Goal: Task Accomplishment & Management: Use online tool/utility

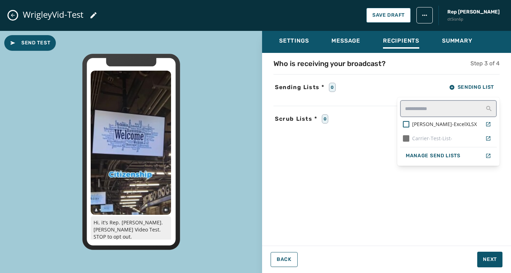
click at [16, 14] on div "WrigleyVid-Test Save Draft Rep [PERSON_NAME] dt5isn6p Send Test Hi, it's Rep. […" at bounding box center [255, 136] width 511 height 273
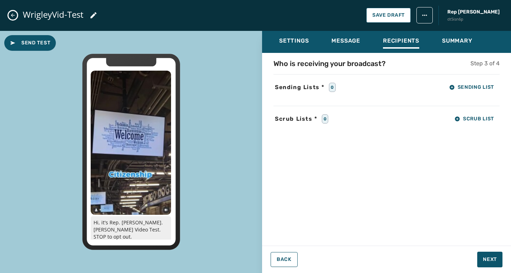
click at [15, 14] on icon "Close admin drawer" at bounding box center [13, 15] width 6 height 6
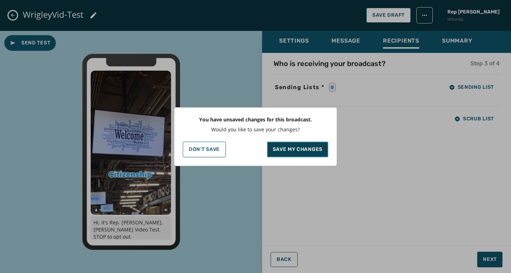
click at [280, 152] on p "Save my changes" at bounding box center [298, 149] width 50 height 7
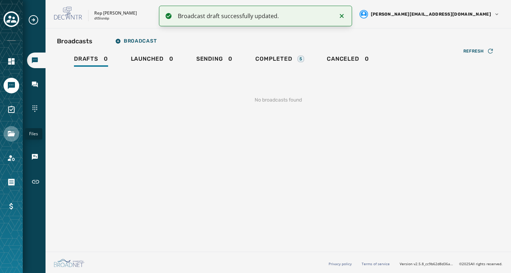
click at [14, 134] on icon "Navigate to Files" at bounding box center [11, 133] width 7 height 5
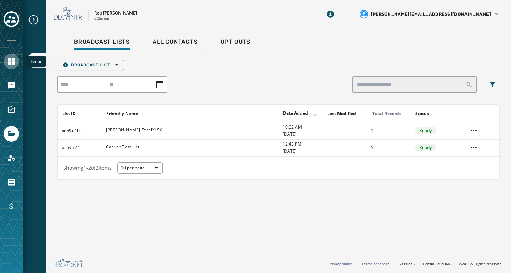
click at [10, 65] on icon "Navigate to Home" at bounding box center [11, 61] width 9 height 9
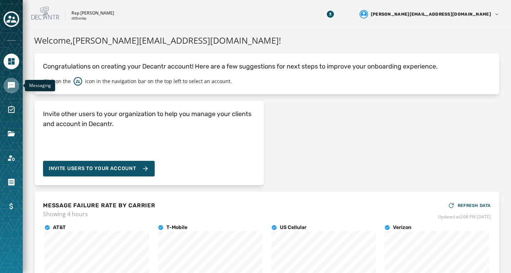
click at [11, 85] on icon "Navigate to Messaging" at bounding box center [11, 85] width 7 height 7
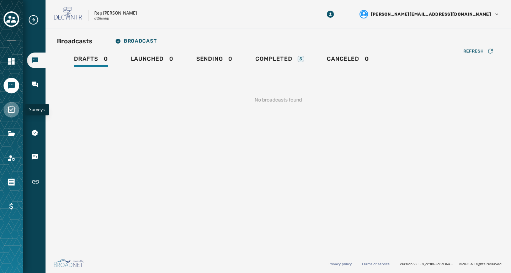
click at [11, 103] on link "Navigate to Surveys" at bounding box center [12, 110] width 16 height 16
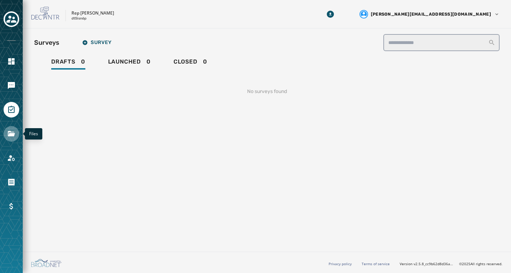
click at [12, 134] on icon "Navigate to Files" at bounding box center [11, 133] width 7 height 5
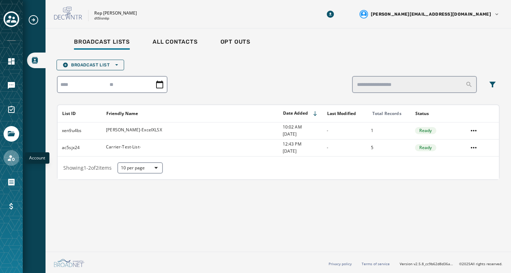
click at [13, 158] on icon "Navigate to Account" at bounding box center [11, 158] width 7 height 6
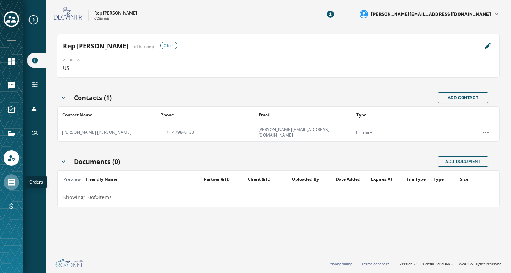
click at [15, 181] on icon "Navigate to Orders" at bounding box center [11, 182] width 9 height 9
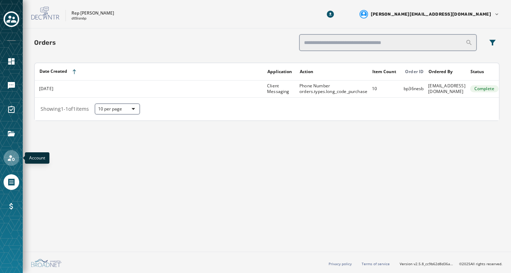
click at [14, 156] on icon "Navigate to Account" at bounding box center [11, 158] width 9 height 9
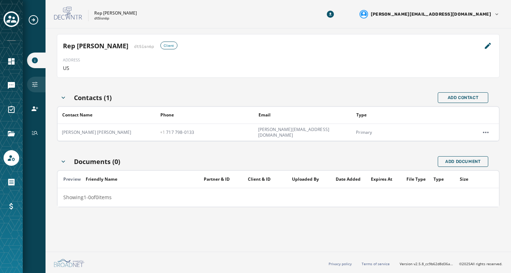
click at [33, 85] on icon "Navigate to Configuration" at bounding box center [34, 84] width 7 height 7
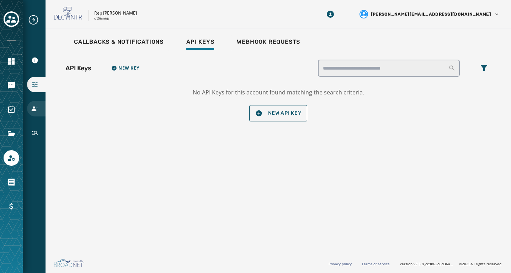
click at [30, 112] on div "Users" at bounding box center [36, 109] width 18 height 16
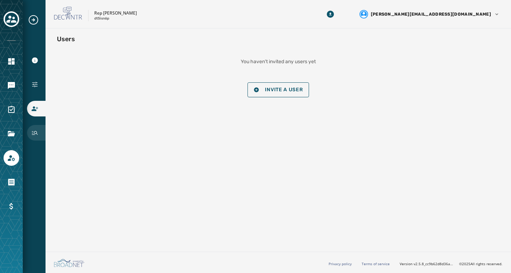
click at [38, 134] on div "History" at bounding box center [36, 133] width 18 height 16
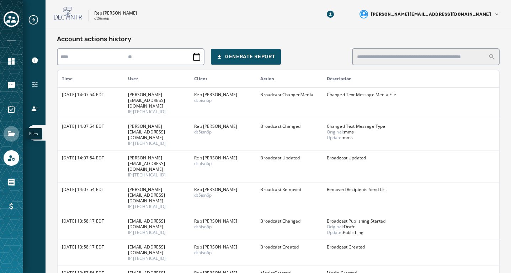
click at [12, 133] on icon "Navigate to Files" at bounding box center [11, 133] width 7 height 5
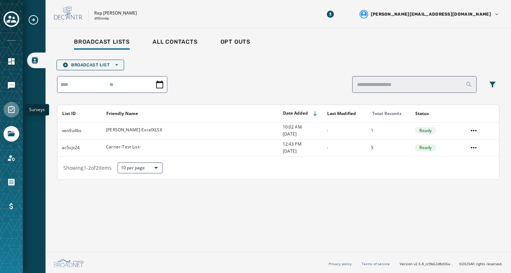
click at [11, 113] on icon "Navigate to Surveys" at bounding box center [11, 110] width 9 height 9
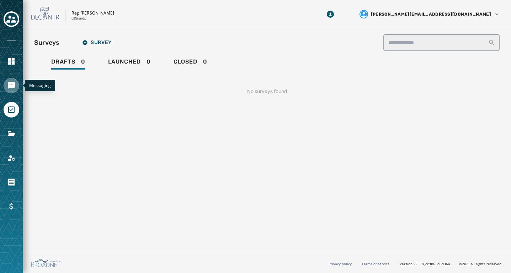
click at [11, 85] on icon "Navigate to Messaging" at bounding box center [11, 85] width 7 height 7
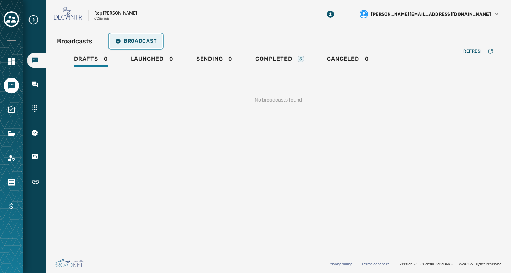
click at [133, 43] on span "Broadcast" at bounding box center [135, 41] width 41 height 6
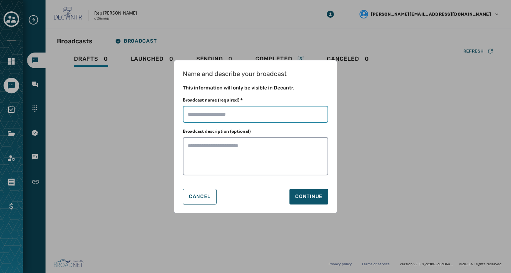
click at [201, 118] on input "Broadcast name (required) *" at bounding box center [255, 114] width 145 height 17
type input "**********"
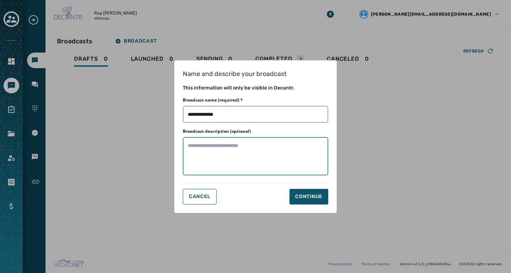
click at [224, 147] on textarea "Broadcast description (optional)" at bounding box center [255, 156] width 145 height 38
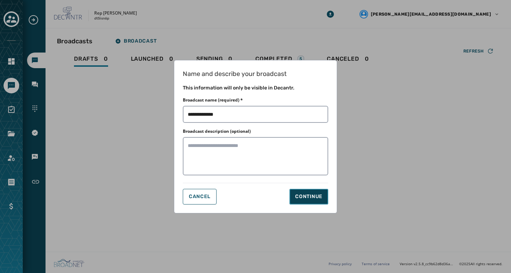
click at [304, 196] on div "Continue" at bounding box center [308, 196] width 27 height 7
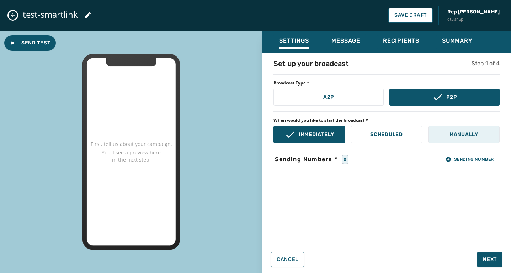
click at [454, 137] on p "Manually" at bounding box center [464, 134] width 29 height 7
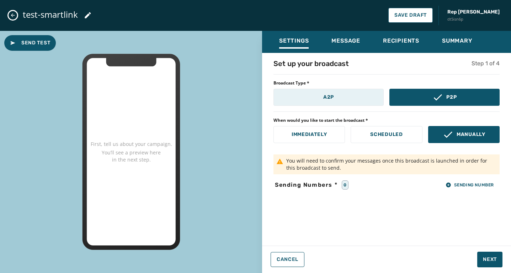
click at [353, 101] on button "A2P" at bounding box center [328, 97] width 110 height 17
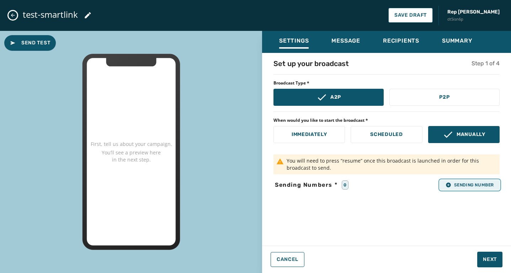
click at [447, 183] on icon "button" at bounding box center [448, 185] width 5 height 5
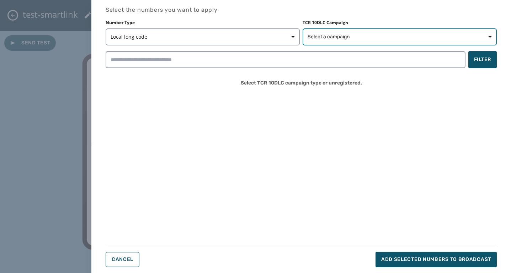
click at [340, 37] on span "Select a campaign" at bounding box center [329, 36] width 42 height 7
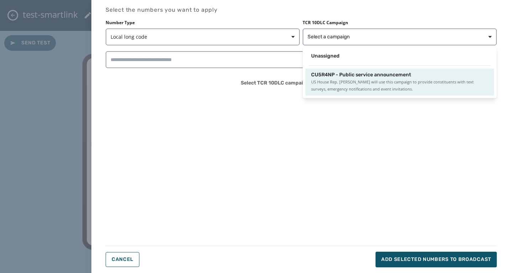
click at [333, 80] on span "US House Rep. [PERSON_NAME] will use this campaign to provide constituents with…" at bounding box center [399, 86] width 177 height 14
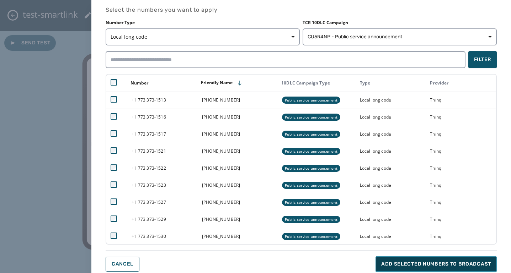
click at [460, 261] on span "Add selected numbers to broadcast" at bounding box center [436, 264] width 110 height 7
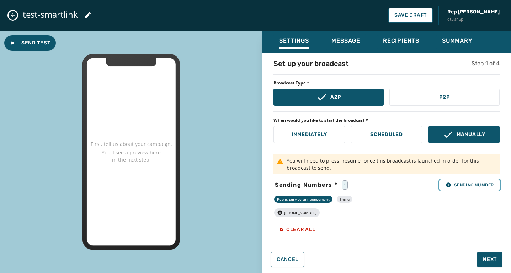
scroll to position [1, 0]
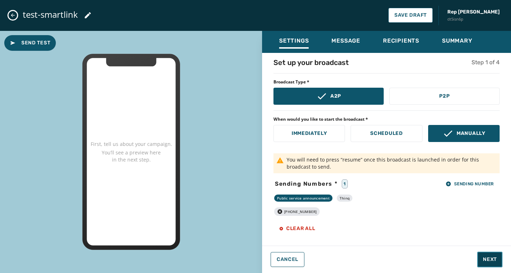
click at [494, 258] on span "Next" at bounding box center [490, 259] width 14 height 7
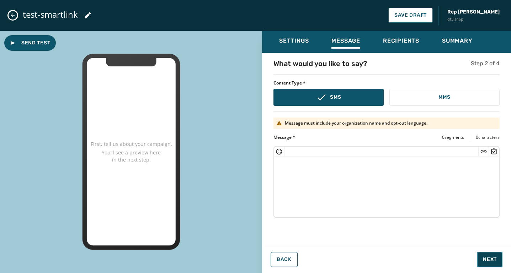
scroll to position [0, 0]
click at [296, 165] on textarea at bounding box center [386, 186] width 225 height 58
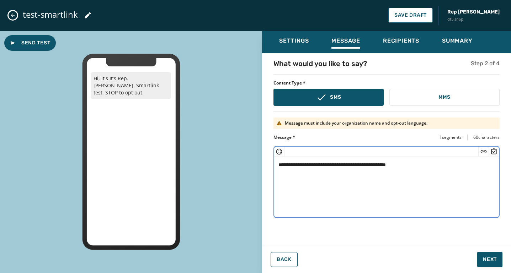
click at [482, 150] on icon "Insert Short Link" at bounding box center [484, 151] width 6 height 3
type textarea "**********"
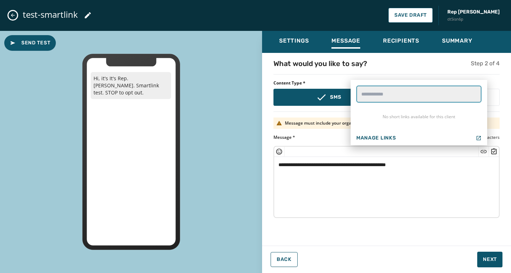
click at [384, 92] on link-search "text" at bounding box center [418, 94] width 125 height 17
paste link-search "**********"
type link-search "**********"
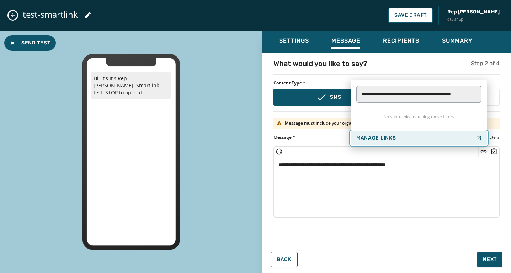
click at [371, 138] on span "Manage Links" at bounding box center [375, 139] width 39 height 6
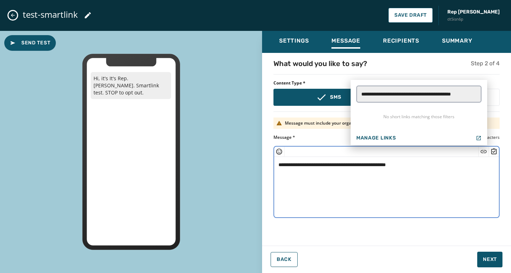
click at [472, 170] on textarea "**********" at bounding box center [386, 186] width 225 height 58
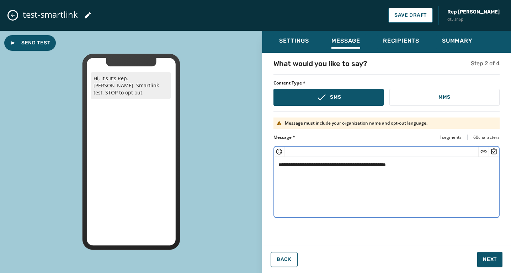
click at [485, 152] on icon "Insert Short Link" at bounding box center [483, 151] width 7 height 7
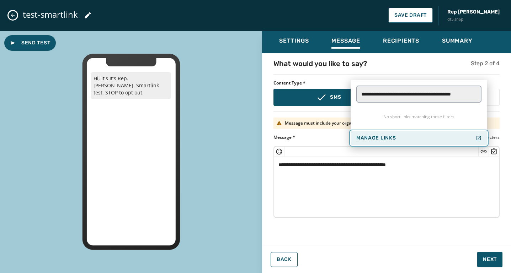
click at [397, 139] on div "Manage Links" at bounding box center [418, 139] width 125 height 6
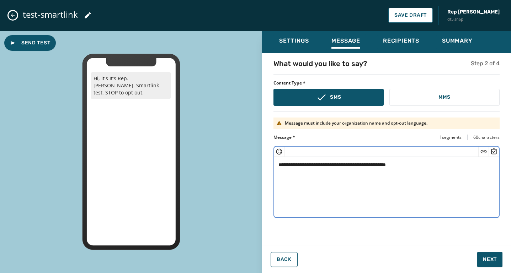
click at [439, 204] on textarea "**********" at bounding box center [386, 186] width 225 height 58
click at [484, 152] on icon "Insert Short Link" at bounding box center [484, 151] width 6 height 3
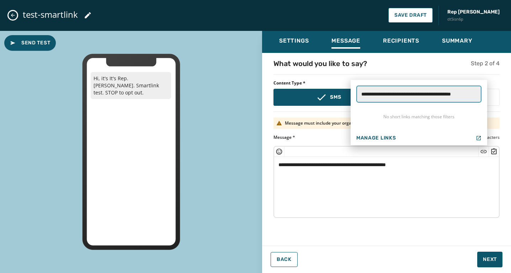
click at [436, 97] on link-search "**********" at bounding box center [418, 94] width 125 height 17
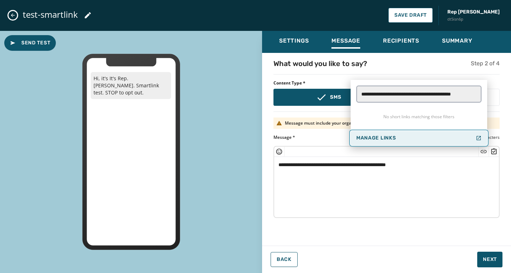
click at [388, 139] on span "Manage Links" at bounding box center [375, 139] width 39 height 6
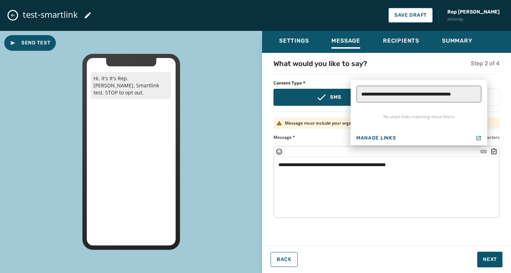
click at [499, 79] on div "**********" at bounding box center [386, 147] width 249 height 177
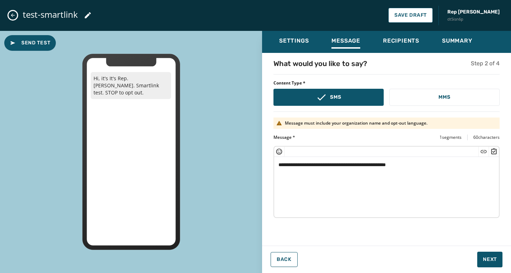
click at [496, 153] on icon "Insert Survey" at bounding box center [494, 151] width 5 height 6
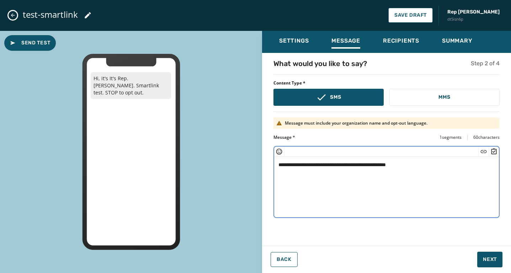
click at [471, 181] on textarea "**********" at bounding box center [386, 186] width 225 height 58
click at [484, 150] on icon "Insert Short Link" at bounding box center [483, 151] width 7 height 7
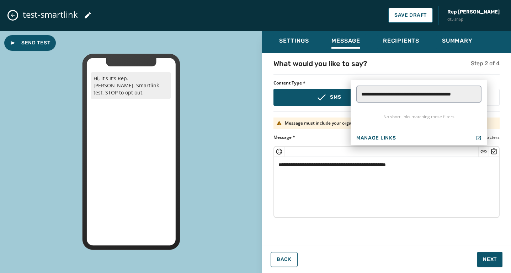
click at [439, 120] on p "No short links matching those filters" at bounding box center [419, 116] width 137 height 17
click at [420, 61] on div "What would you like to say? Step 2 of 4" at bounding box center [386, 64] width 226 height 10
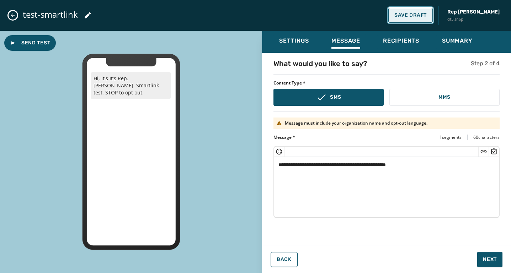
click at [422, 15] on span "Save Draft" at bounding box center [410, 15] width 32 height 6
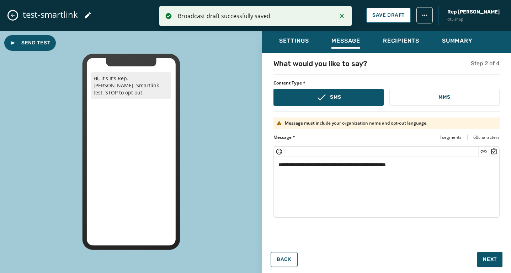
click at [14, 18] on button "Close admin drawer" at bounding box center [13, 15] width 9 height 9
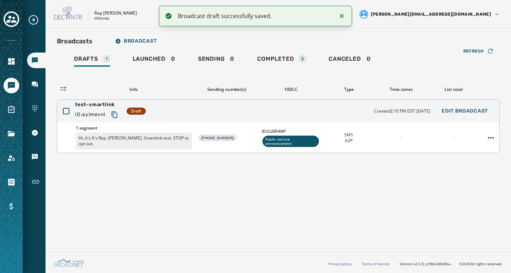
click at [185, 141] on p "Hi, it's It's Rep. [PERSON_NAME]. Smartlink test. STOP to opt out." at bounding box center [134, 141] width 116 height 17
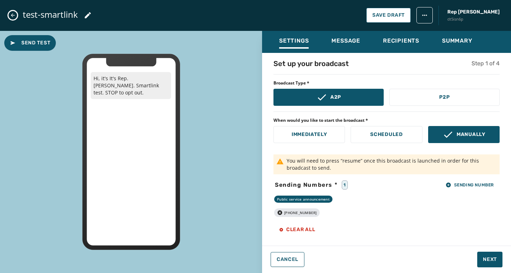
scroll to position [1, 0]
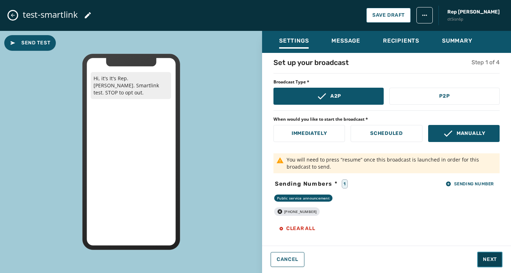
click at [487, 258] on span "Next" at bounding box center [490, 259] width 14 height 7
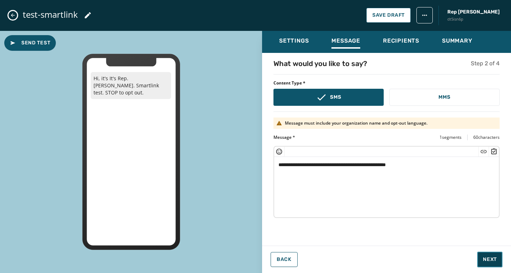
click at [482, 154] on icon "Insert Short Link" at bounding box center [483, 151] width 7 height 7
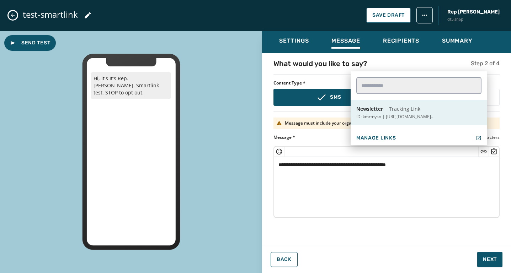
click at [426, 116] on p "ID: kmrtnyso | [URL][DOMAIN_NAME].." at bounding box center [394, 117] width 77 height 6
type textarea "**********"
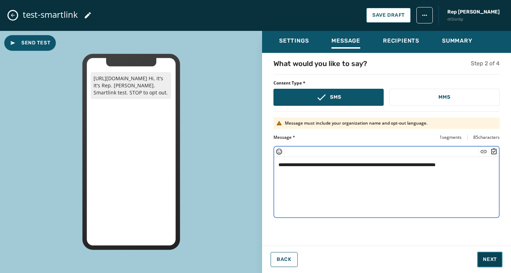
click at [492, 257] on span "Next" at bounding box center [490, 259] width 14 height 7
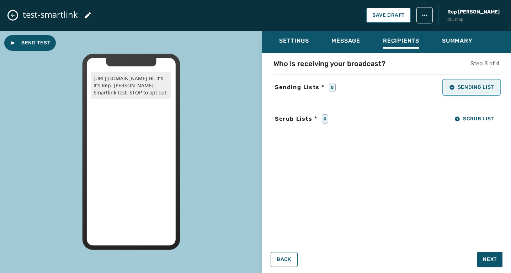
click at [468, 84] on button "Sending List" at bounding box center [472, 87] width 56 height 14
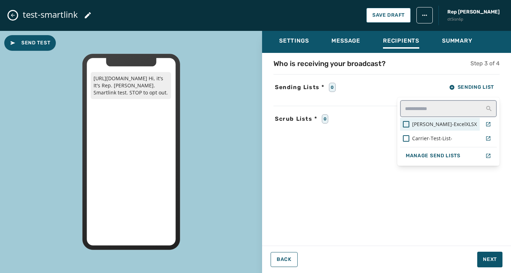
click at [462, 124] on span "[PERSON_NAME]-ExcelXLSX" at bounding box center [444, 124] width 65 height 7
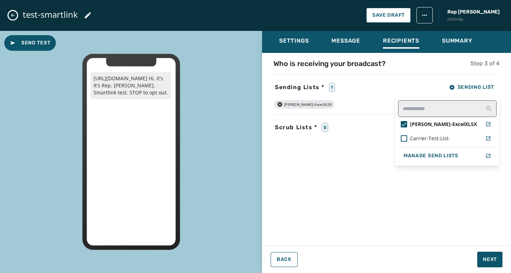
click at [488, 255] on div "Settings Message Recipients Summary Who is receiving your broadcast? Step 3 of …" at bounding box center [386, 149] width 249 height 237
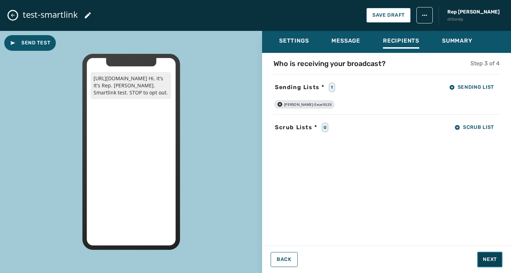
click at [493, 263] on span "Next" at bounding box center [490, 259] width 14 height 7
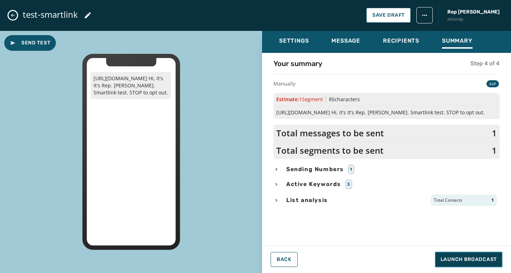
click at [457, 261] on span "Launch Broadcast" at bounding box center [469, 259] width 56 height 7
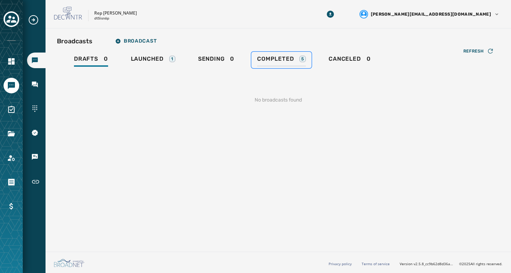
click at [278, 62] on span "Completed" at bounding box center [275, 58] width 37 height 7
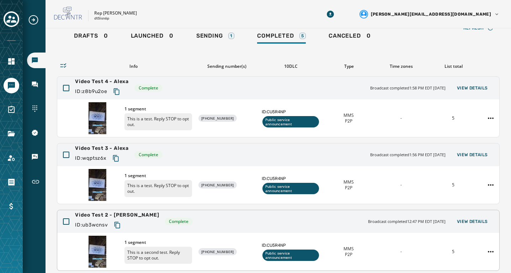
scroll to position [24, 0]
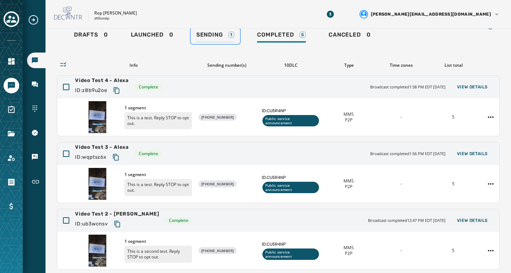
click at [211, 33] on span "Sending" at bounding box center [209, 34] width 27 height 7
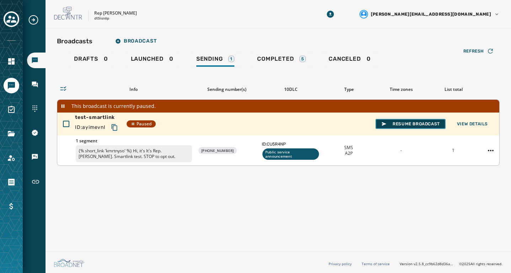
click at [407, 127] on span "Resume Broadcast" at bounding box center [410, 124] width 59 height 6
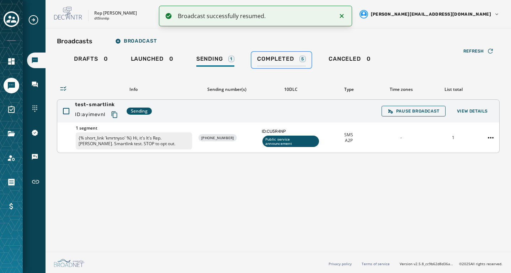
click at [285, 58] on span "Completed" at bounding box center [275, 58] width 37 height 7
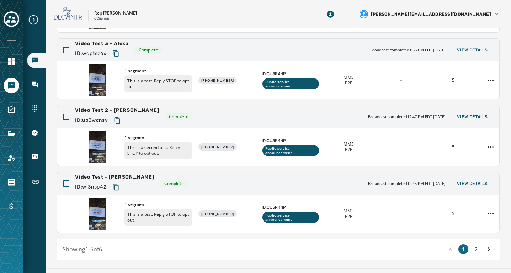
scroll to position [204, 0]
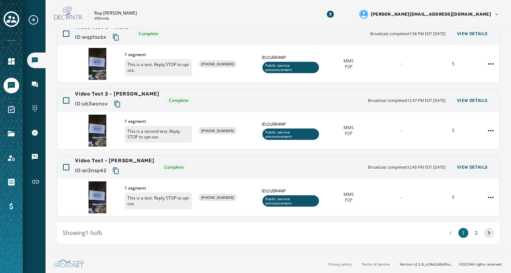
click at [487, 233] on icon at bounding box center [488, 233] width 7 height 10
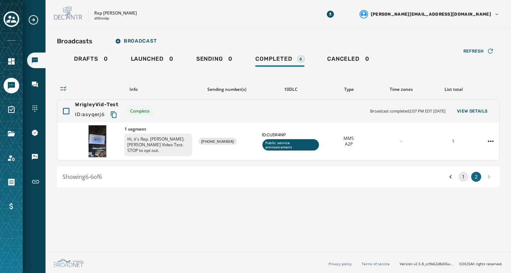
click at [463, 178] on button "1" at bounding box center [463, 177] width 10 height 10
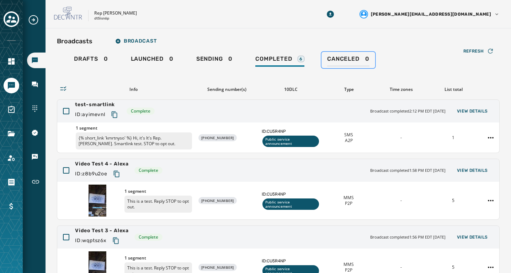
click at [348, 61] on span "Canceled" at bounding box center [343, 58] width 32 height 7
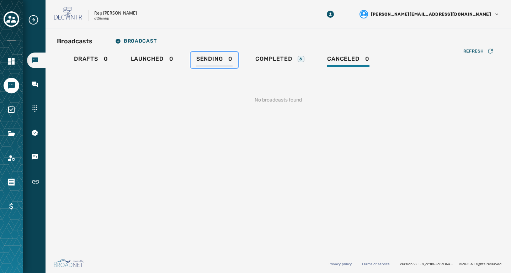
click at [219, 59] on span "Sending" at bounding box center [209, 58] width 27 height 7
click at [159, 64] on div "Launched 0" at bounding box center [152, 60] width 43 height 11
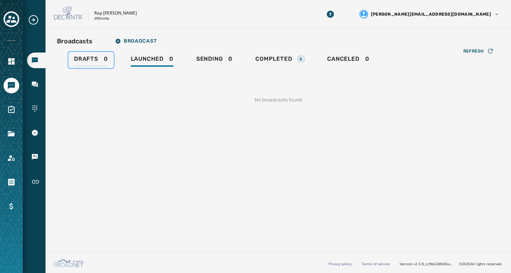
click at [90, 63] on div "Drafts 0" at bounding box center [91, 60] width 34 height 11
click at [214, 63] on div "Sending 0" at bounding box center [214, 60] width 36 height 11
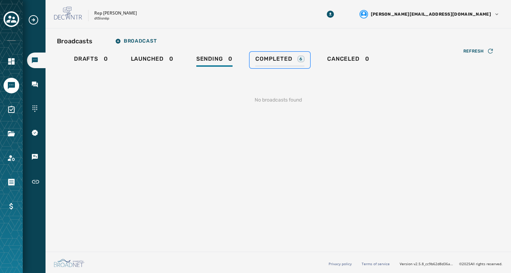
click at [266, 60] on span "Completed" at bounding box center [273, 58] width 37 height 7
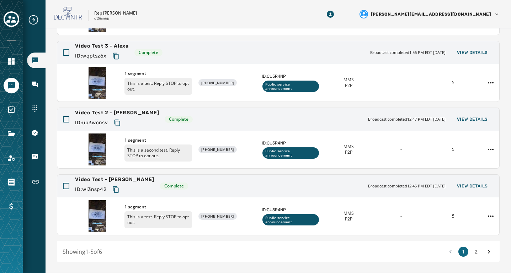
scroll to position [204, 0]
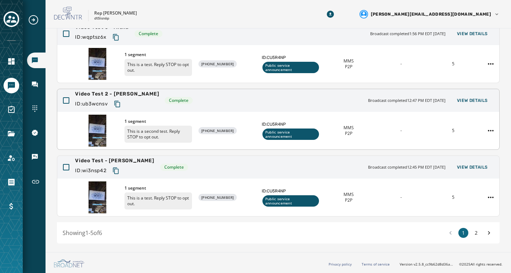
click at [443, 127] on div "1 segment This is a second test. Reply STOP to opt out. [PHONE_NUMBER] ID: CU5R…" at bounding box center [278, 131] width 442 height 38
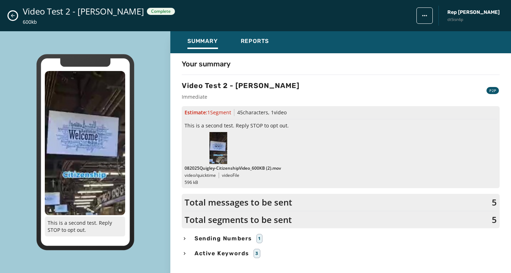
scroll to position [11, 0]
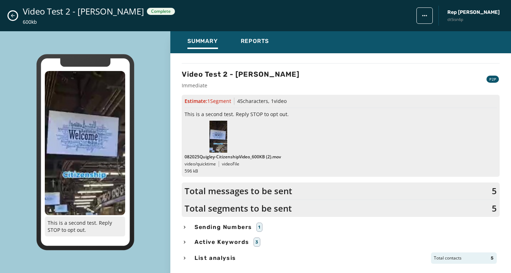
click at [15, 17] on icon "Close admin drawer" at bounding box center [13, 16] width 6 height 6
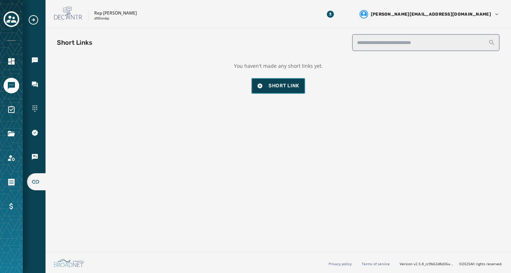
click at [272, 85] on span "Short Link" at bounding box center [278, 86] width 42 height 7
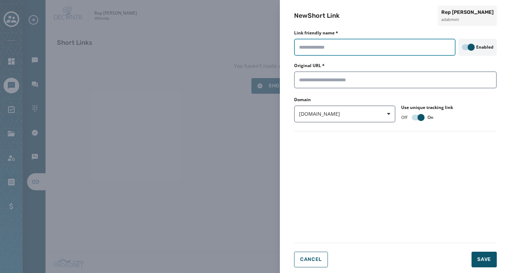
click at [324, 43] on input "Link friendly name *" at bounding box center [374, 47] width 161 height 17
type input "**********"
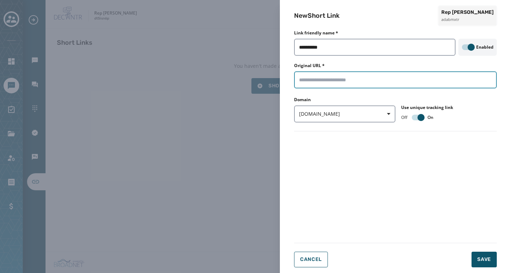
click at [306, 83] on input "Original URL *" at bounding box center [395, 79] width 203 height 17
paste input "**********"
type input "**********"
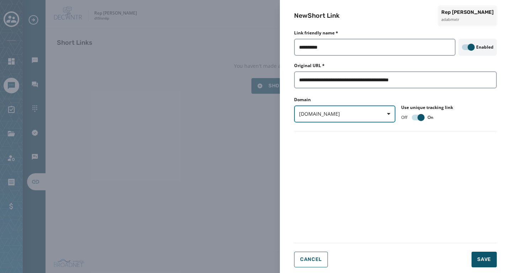
click at [329, 113] on span "[DOMAIN_NAME]" at bounding box center [344, 114] width 91 height 7
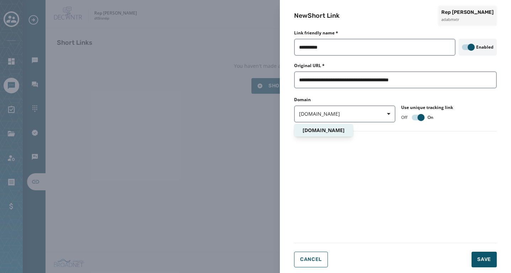
click at [322, 128] on span "[DOMAIN_NAME]" at bounding box center [324, 130] width 42 height 7
click at [362, 159] on form "**********" at bounding box center [395, 151] width 203 height 234
click at [487, 259] on span "Save" at bounding box center [484, 259] width 14 height 7
